Goal: Information Seeking & Learning: Compare options

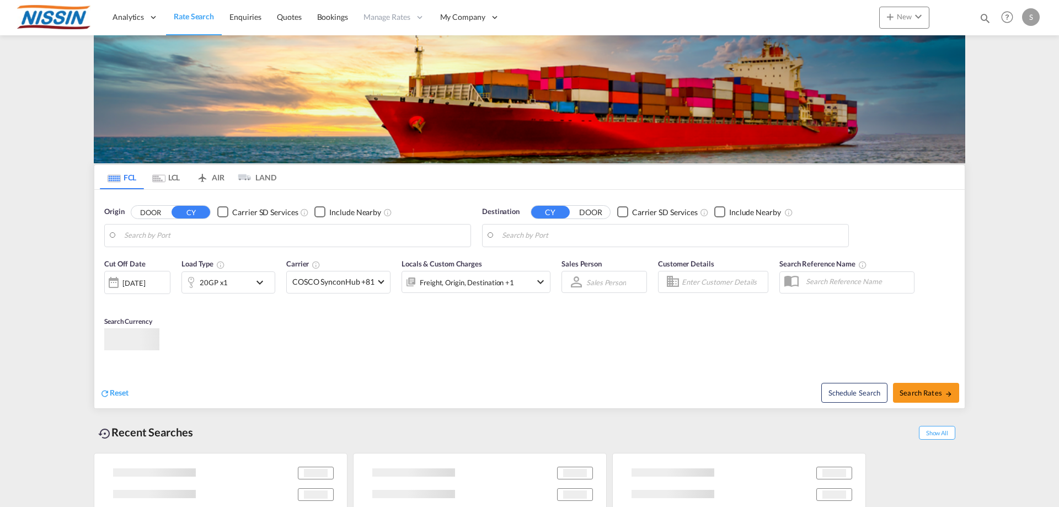
type input "[GEOGRAPHIC_DATA], [GEOGRAPHIC_DATA], USLAX"
type input "[GEOGRAPHIC_DATA], JPTYO"
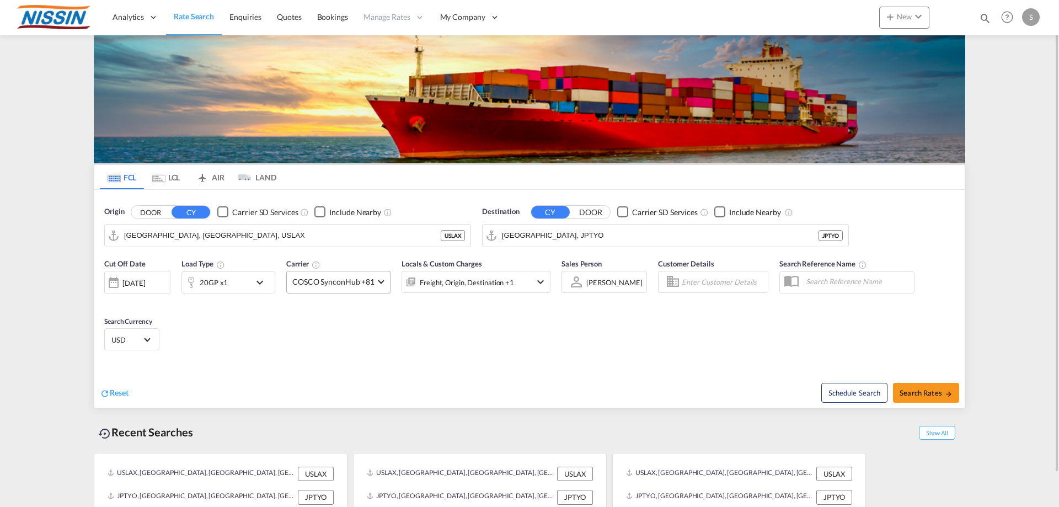
click at [383, 282] on md-select-value "COSCO SynconHub +81" at bounding box center [338, 282] width 103 height 22
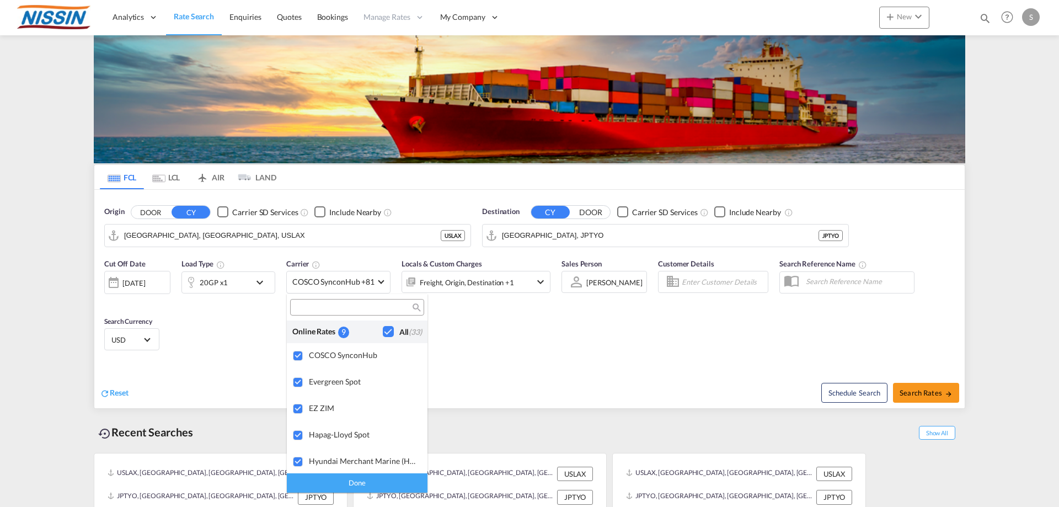
click at [942, 397] on md-backdrop at bounding box center [529, 253] width 1059 height 507
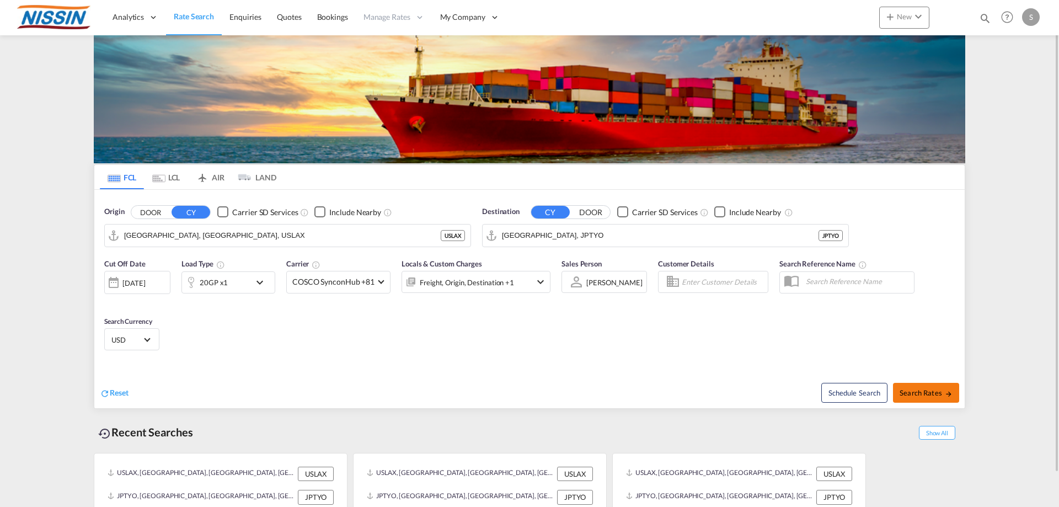
click at [930, 396] on span "Search Rates" at bounding box center [926, 392] width 53 height 9
type input "USLAX to JPTYO / [DATE]"
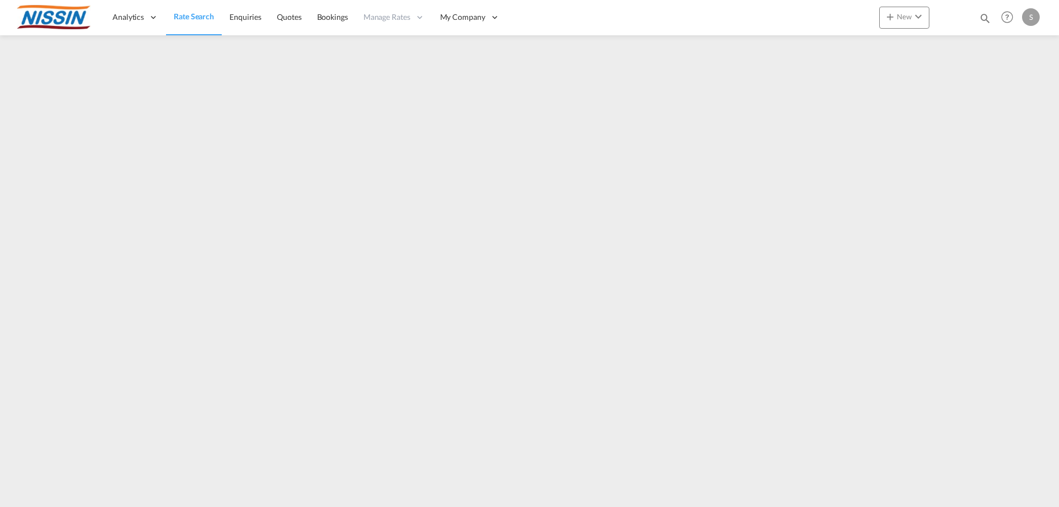
click at [196, 21] on span "Rate Search" at bounding box center [194, 16] width 40 height 9
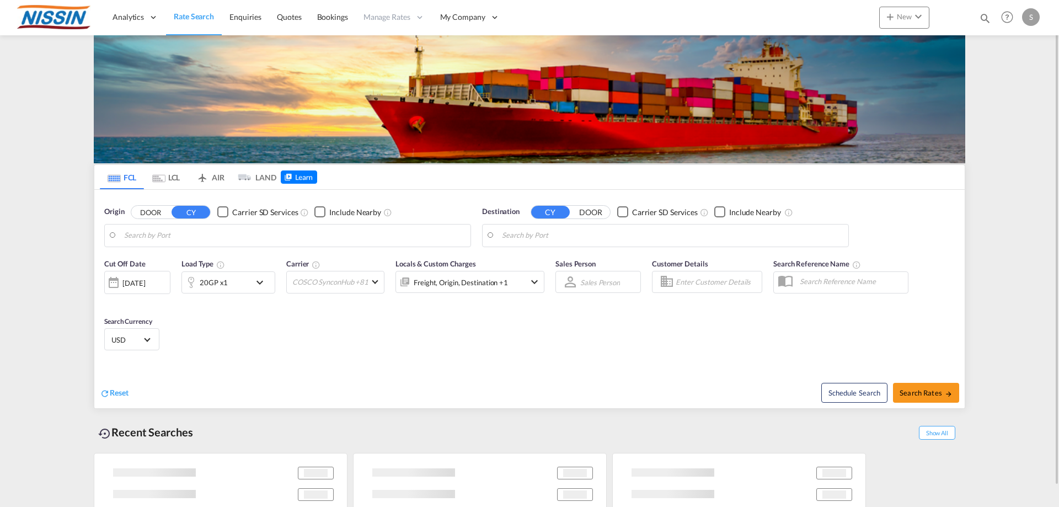
click at [221, 178] on md-tab-item "AIR" at bounding box center [210, 177] width 44 height 24
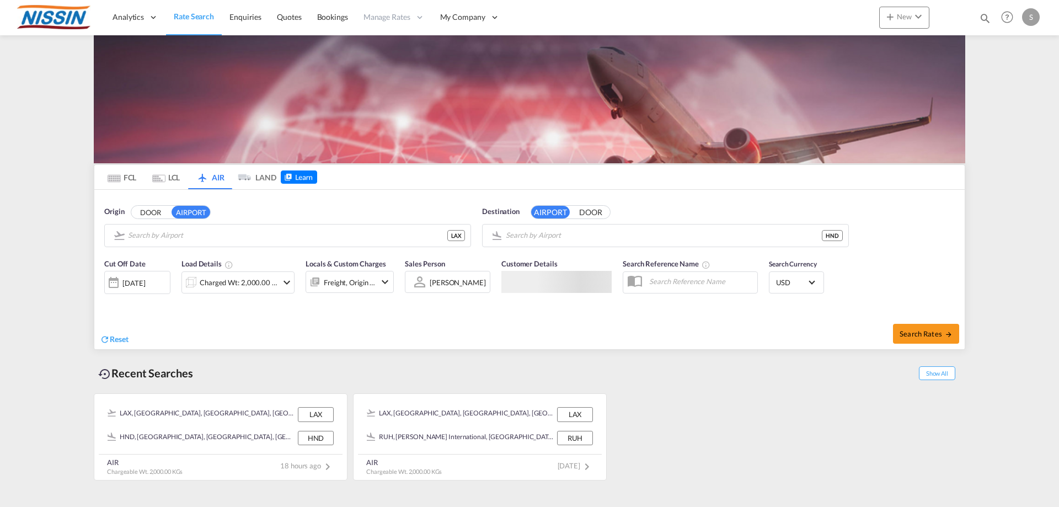
type input "Los Angeles International, [GEOGRAPHIC_DATA], [GEOGRAPHIC_DATA]"
type input "Tokyo Haneda International, [GEOGRAPHIC_DATA], HND"
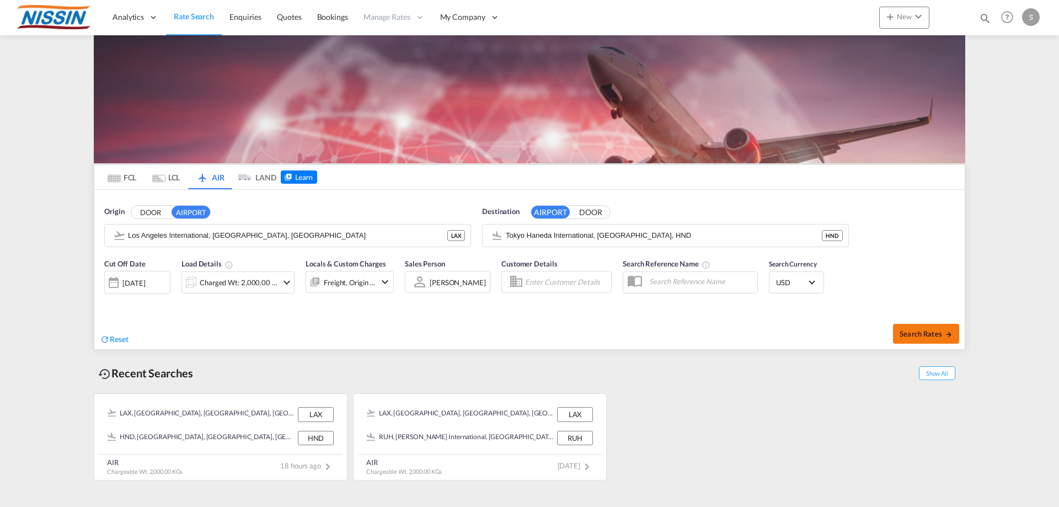
click at [939, 333] on span "Search Rates" at bounding box center [926, 333] width 53 height 9
type input "LAX to HND / [DATE]"
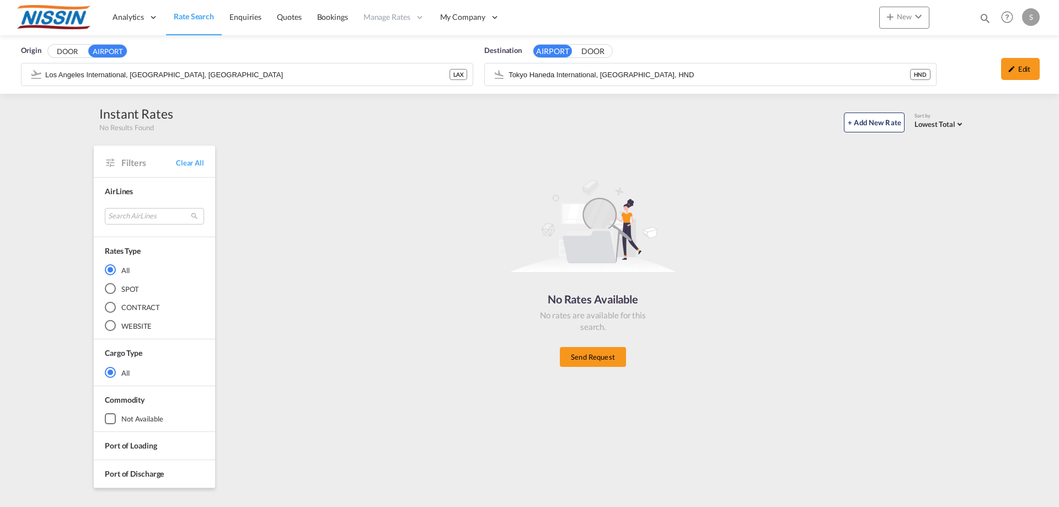
click at [188, 17] on span "Rate Search" at bounding box center [194, 16] width 40 height 9
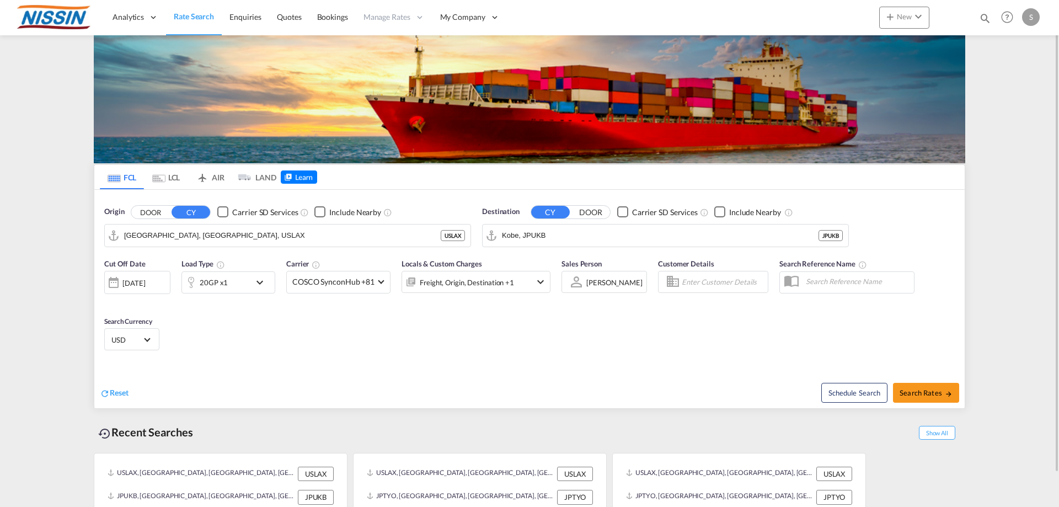
click at [169, 180] on md-tab-item "LCL" at bounding box center [166, 177] width 44 height 24
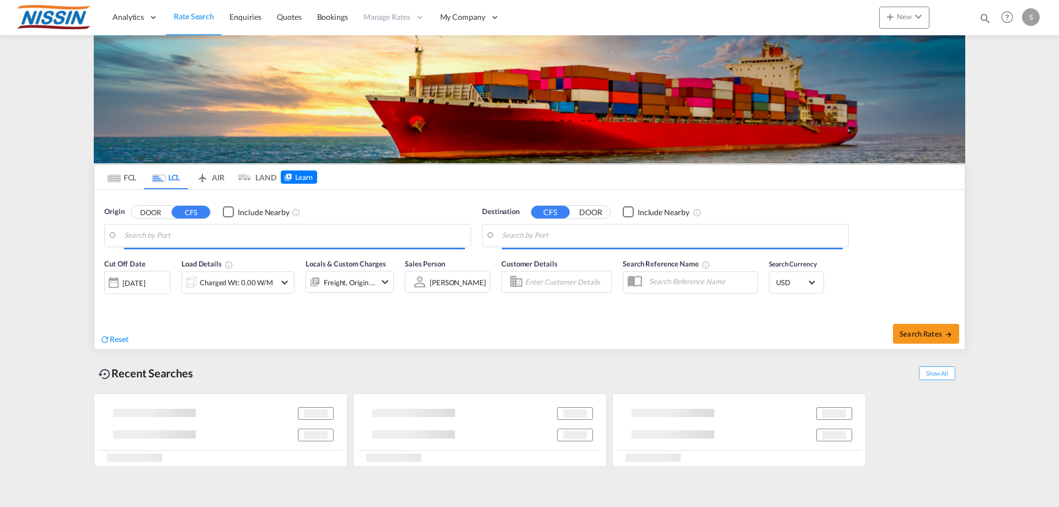
type input "[GEOGRAPHIC_DATA], [GEOGRAPHIC_DATA], USLAX"
type input "[GEOGRAPHIC_DATA], JPTYO"
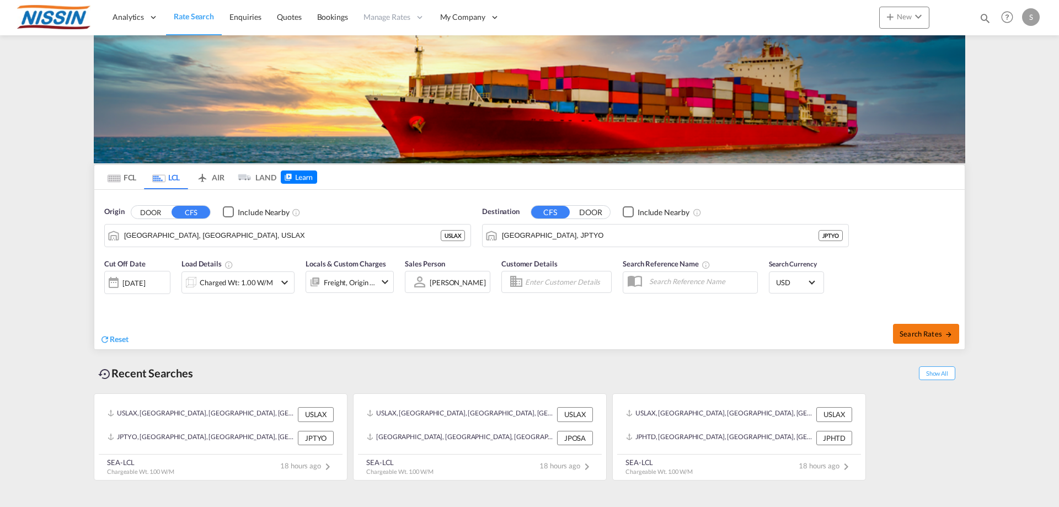
click at [925, 334] on span "Search Rates" at bounding box center [926, 333] width 53 height 9
type input "USLAX to JPTYO / [DATE]"
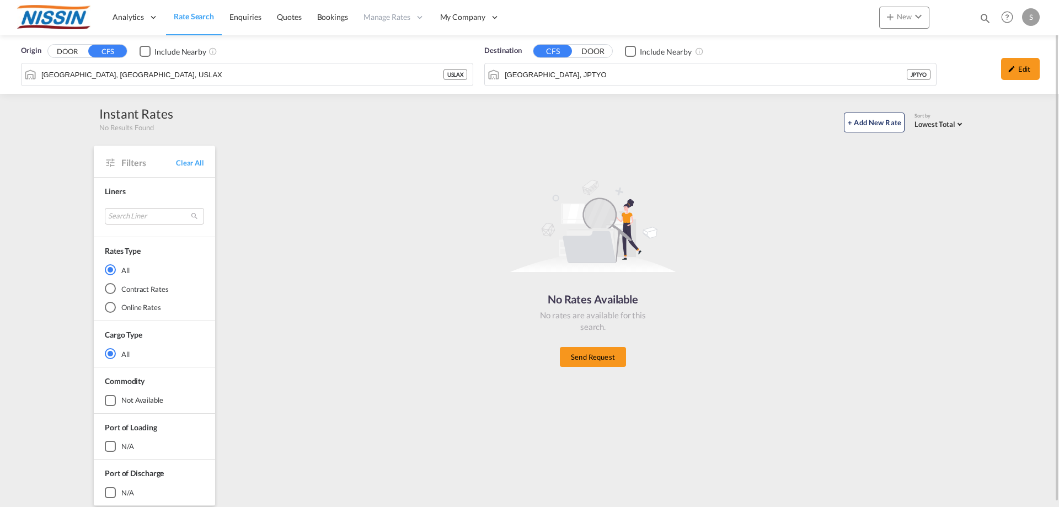
click at [193, 19] on span "Rate Search" at bounding box center [194, 16] width 40 height 9
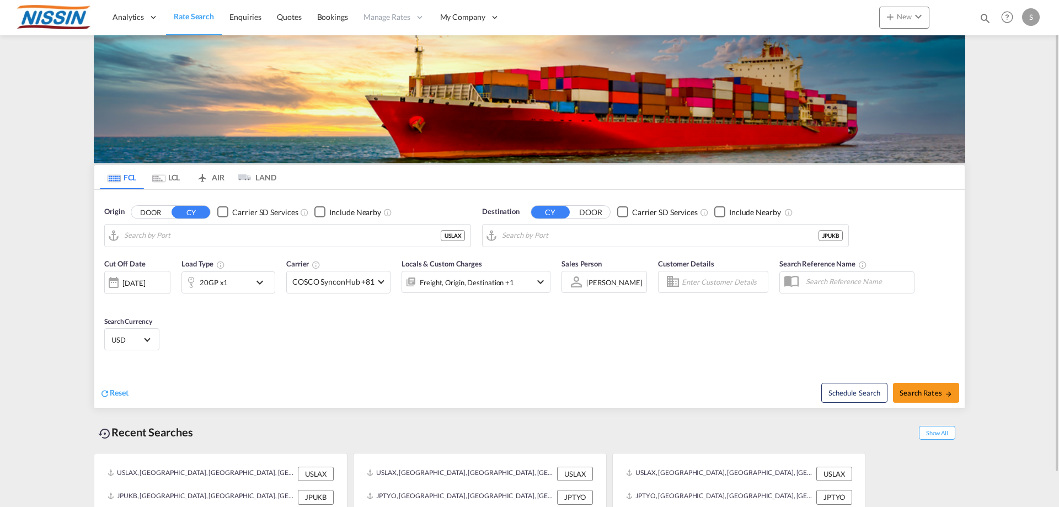
type input "[GEOGRAPHIC_DATA], [GEOGRAPHIC_DATA], USLAX"
type input "Kobe, JPUKB"
click at [914, 395] on span "Search Rates" at bounding box center [926, 392] width 53 height 9
type input "USLAX to JPUKB / 10 Sep 2025"
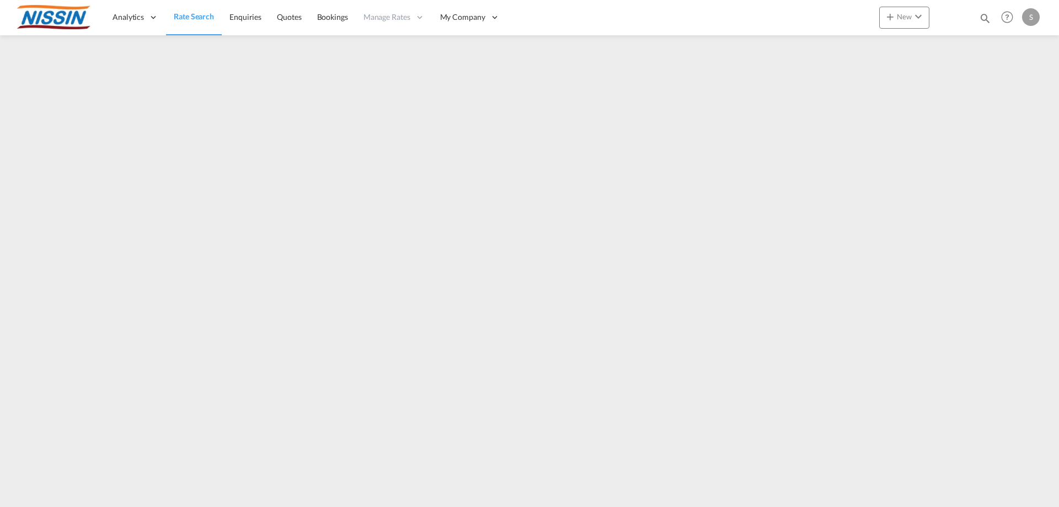
click at [206, 16] on span "Rate Search" at bounding box center [194, 16] width 40 height 9
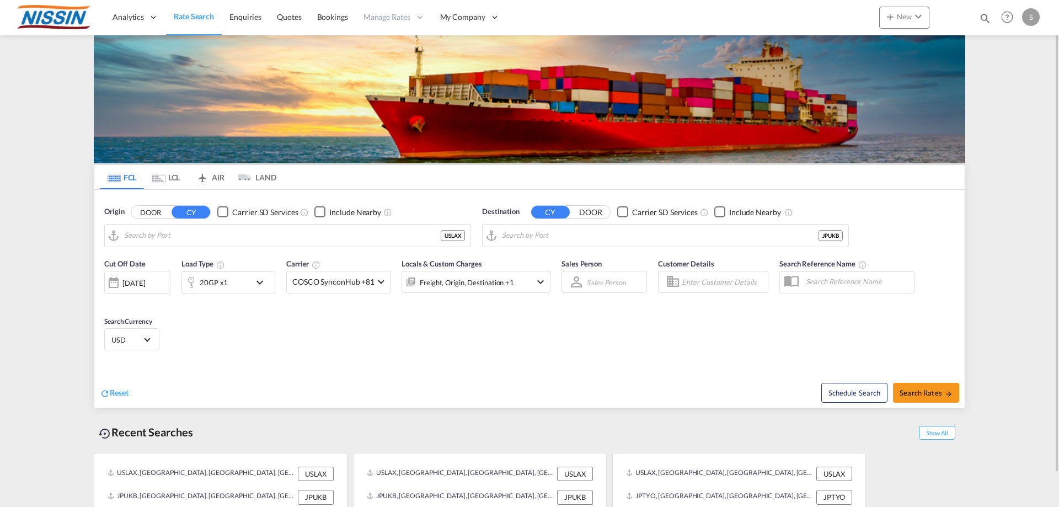
type input "[GEOGRAPHIC_DATA], [GEOGRAPHIC_DATA], USLAX"
type input "Kobe, JPUKB"
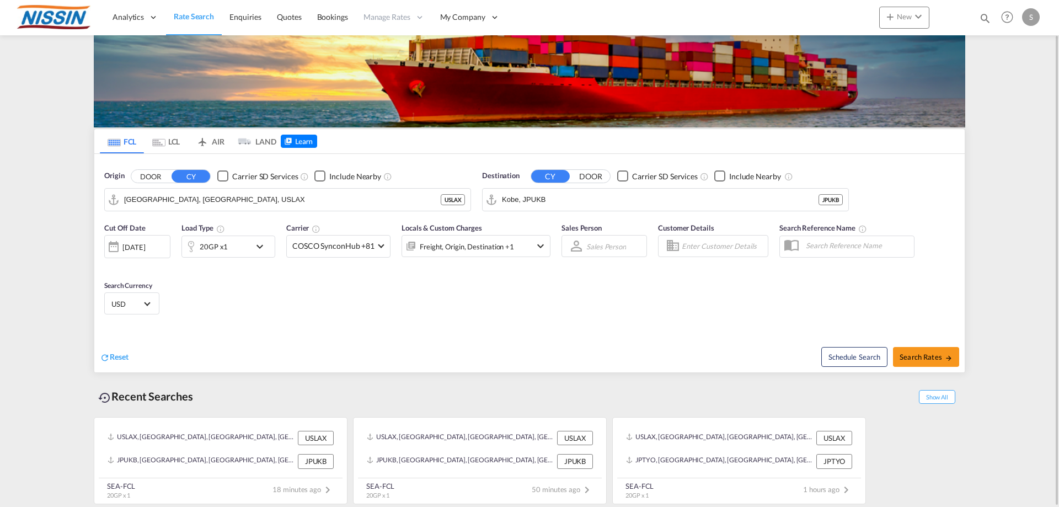
click at [166, 141] on md-tab-item "LCL" at bounding box center [166, 141] width 44 height 24
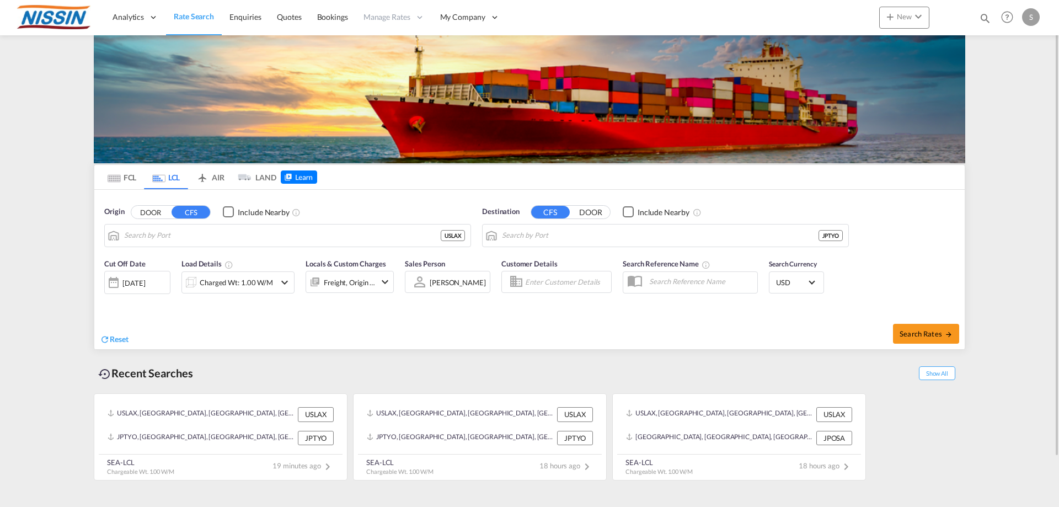
scroll to position [0, 0]
type input "[GEOGRAPHIC_DATA], [GEOGRAPHIC_DATA], USLAX"
type input "[GEOGRAPHIC_DATA], JPTYO"
click at [917, 336] on span "Search Rates" at bounding box center [926, 333] width 53 height 9
type input "USLAX to JPTYO / [DATE]"
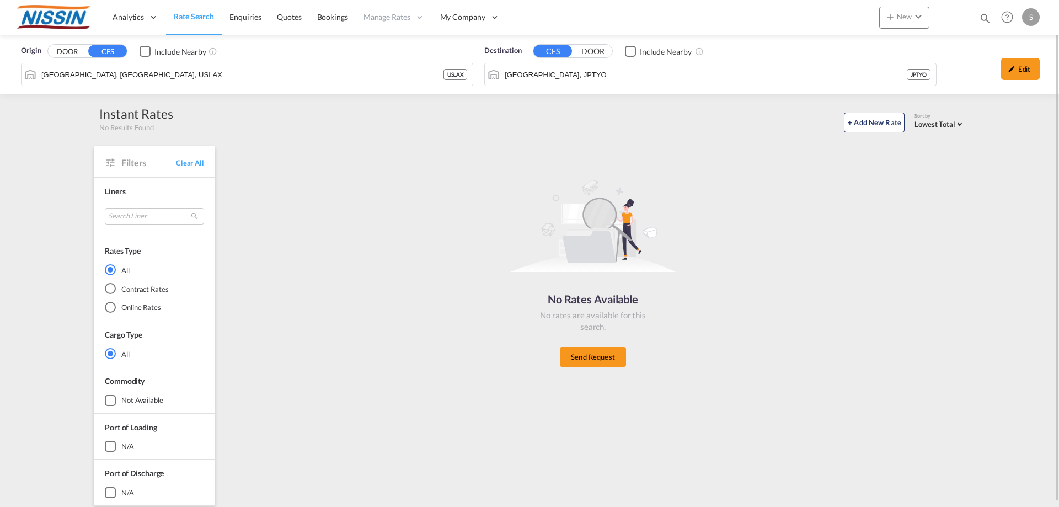
click at [185, 19] on span "Rate Search" at bounding box center [194, 16] width 40 height 9
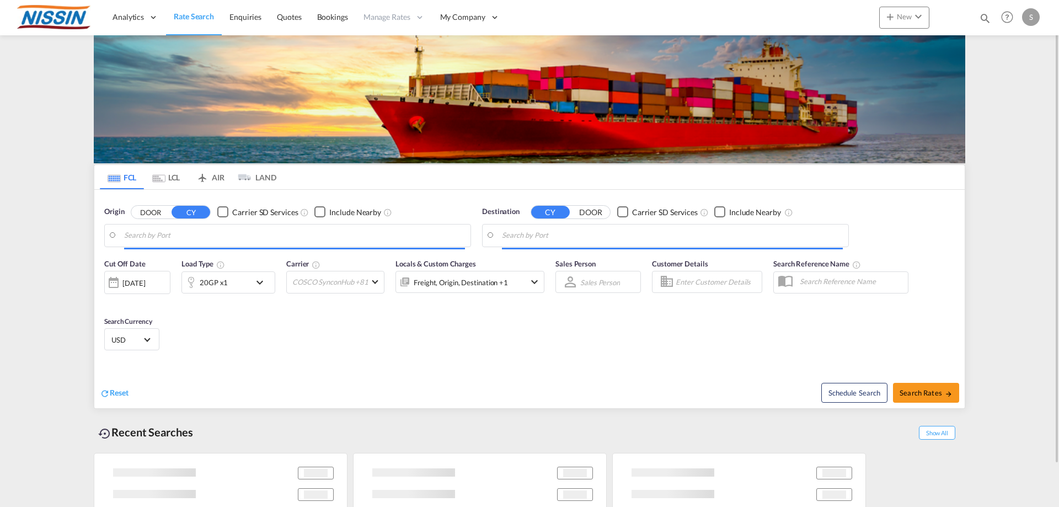
click at [215, 182] on md-tab-item "AIR" at bounding box center [210, 177] width 44 height 24
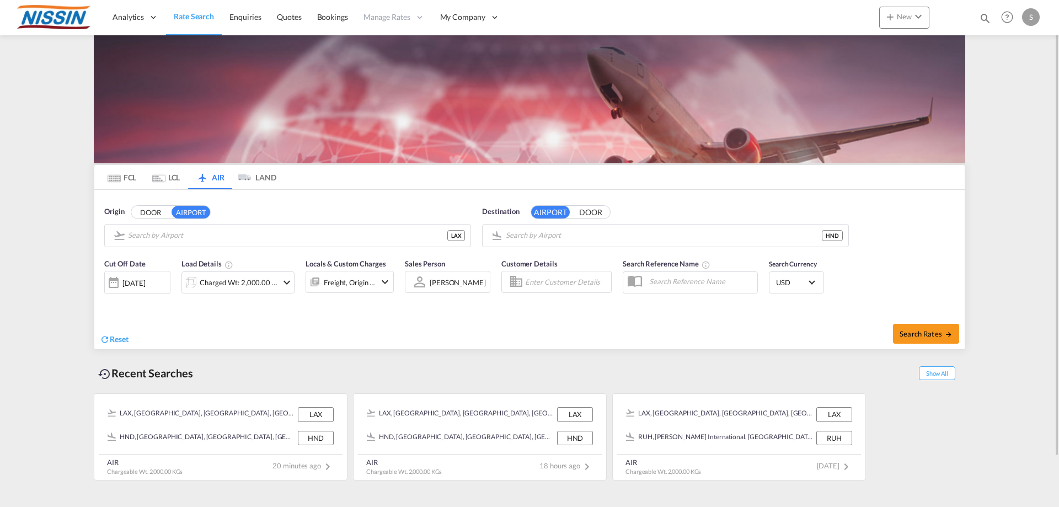
type input "Los Angeles International, Los Angeles, LAX"
type input "Tokyo Haneda International, Tokyo, HND"
click at [396, 335] on div "Reset" at bounding box center [316, 331] width 433 height 30
click at [411, 329] on div "Reset" at bounding box center [316, 331] width 433 height 30
click at [124, 183] on md-tab-item "FCL" at bounding box center [122, 177] width 44 height 24
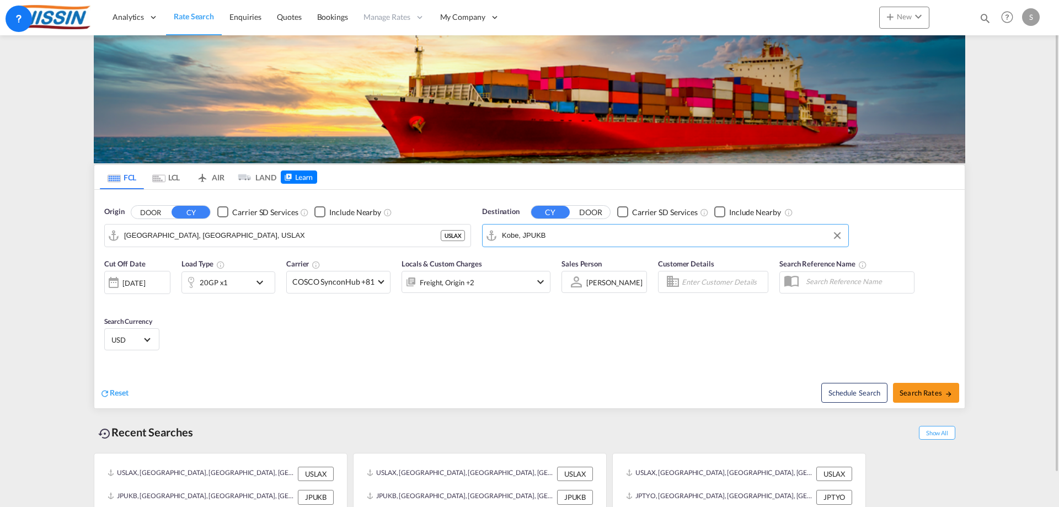
drag, startPoint x: 564, startPoint y: 237, endPoint x: 449, endPoint y: 238, distance: 115.3
click at [450, 238] on div "Origin DOOR CY Carrier SD Services Include Nearby Los Angeles, CA, USLAX USLAX …" at bounding box center [529, 221] width 871 height 63
type input "B"
type input "お"
click at [543, 260] on div "Osaka Japan JPOSA" at bounding box center [588, 265] width 210 height 33
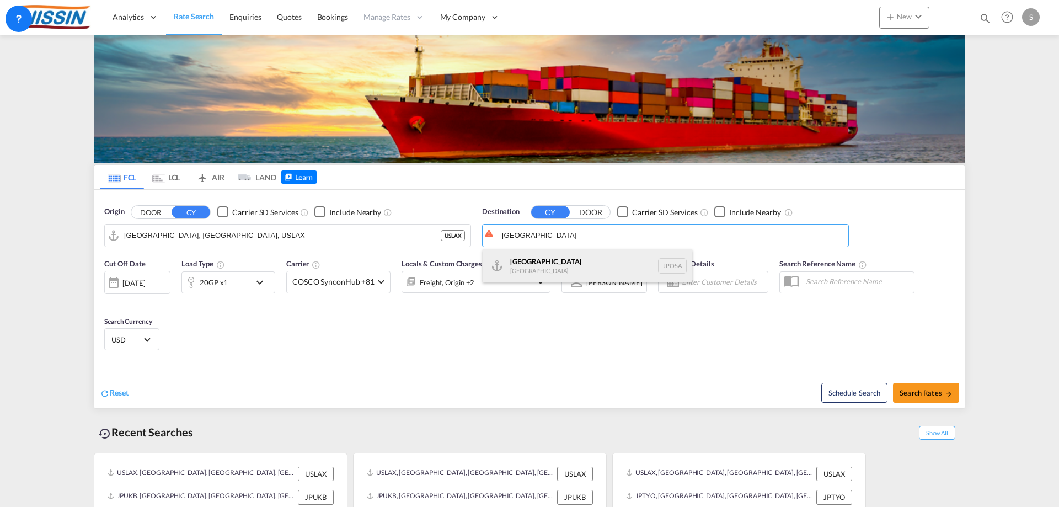
type input "Osaka, JPOSA"
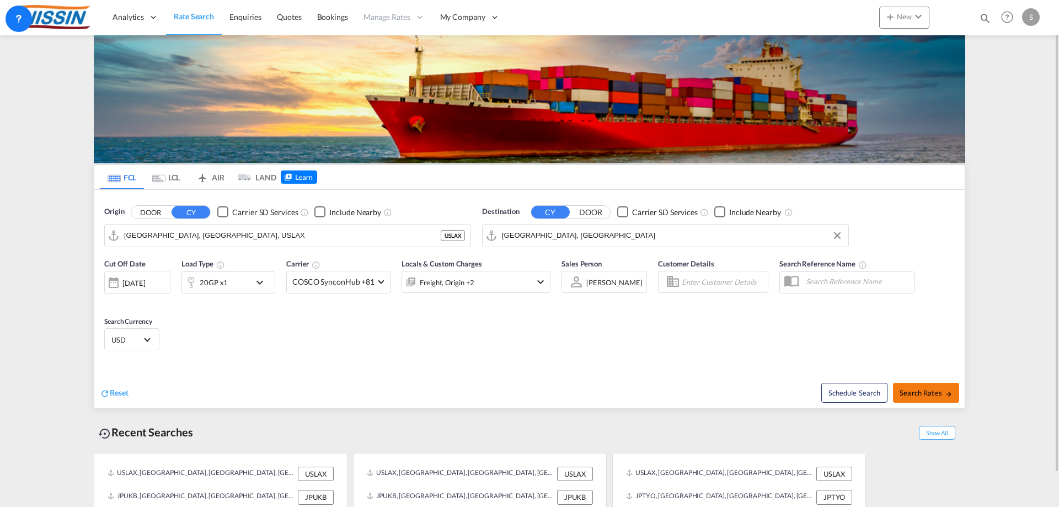
click at [903, 395] on span "Search Rates" at bounding box center [926, 392] width 53 height 9
type input "USLAX to JPOSA / 10 Sep 2025"
